Goal: Information Seeking & Learning: Find contact information

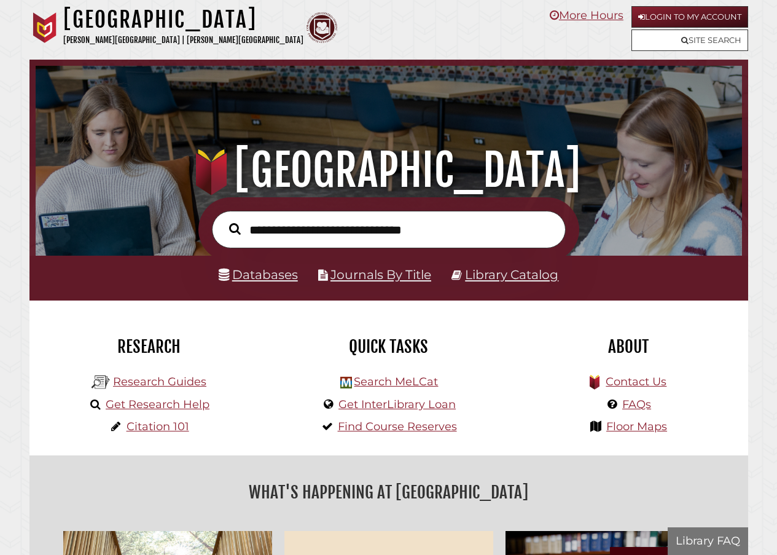
scroll to position [234, 701]
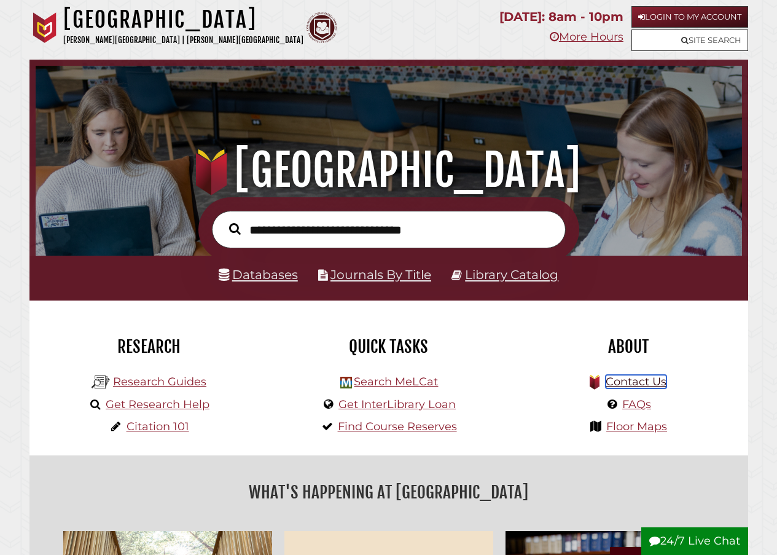
click at [650, 385] on link "Contact Us" at bounding box center [636, 382] width 61 height 14
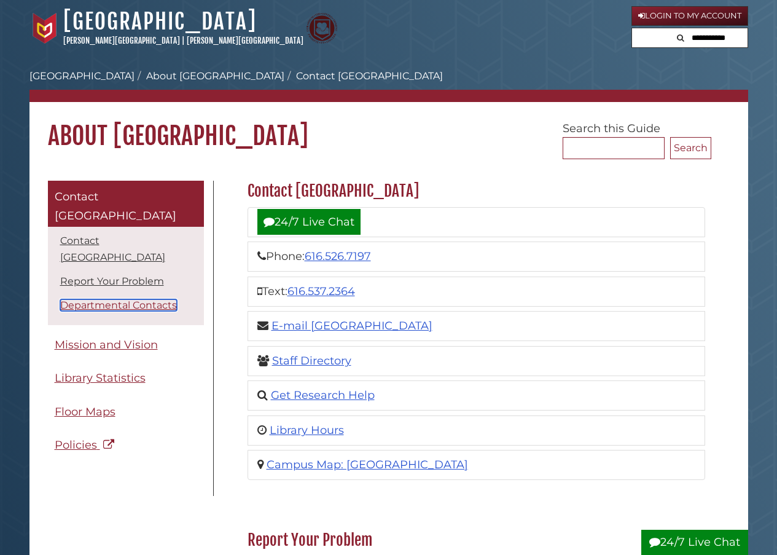
click at [100, 299] on link "Departmental Contacts" at bounding box center [118, 305] width 117 height 12
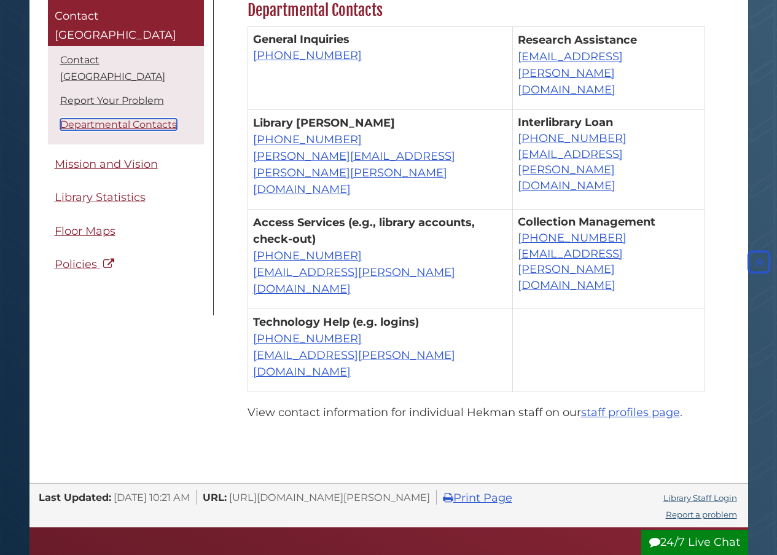
click at [112, 119] on link "Departmental Contacts" at bounding box center [118, 125] width 117 height 12
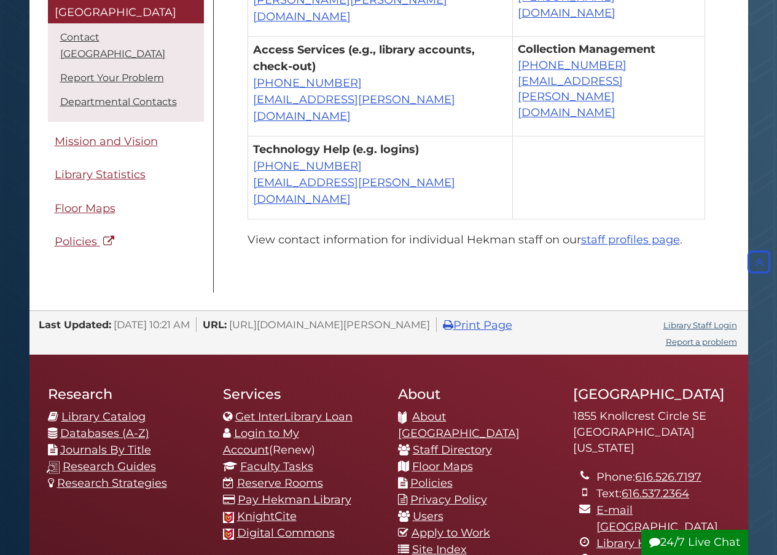
scroll to position [1031, 0]
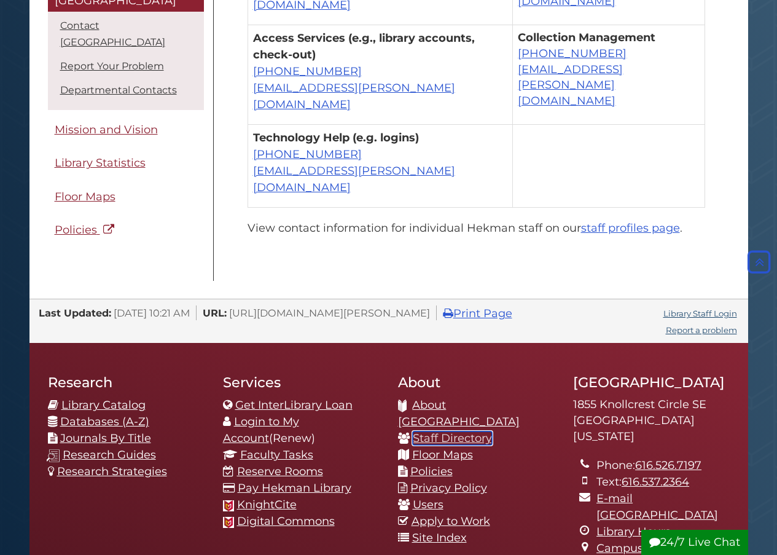
click at [454, 431] on link "Staff Directory" at bounding box center [452, 438] width 79 height 14
